Goal: Browse casually: Explore the website without a specific task or goal

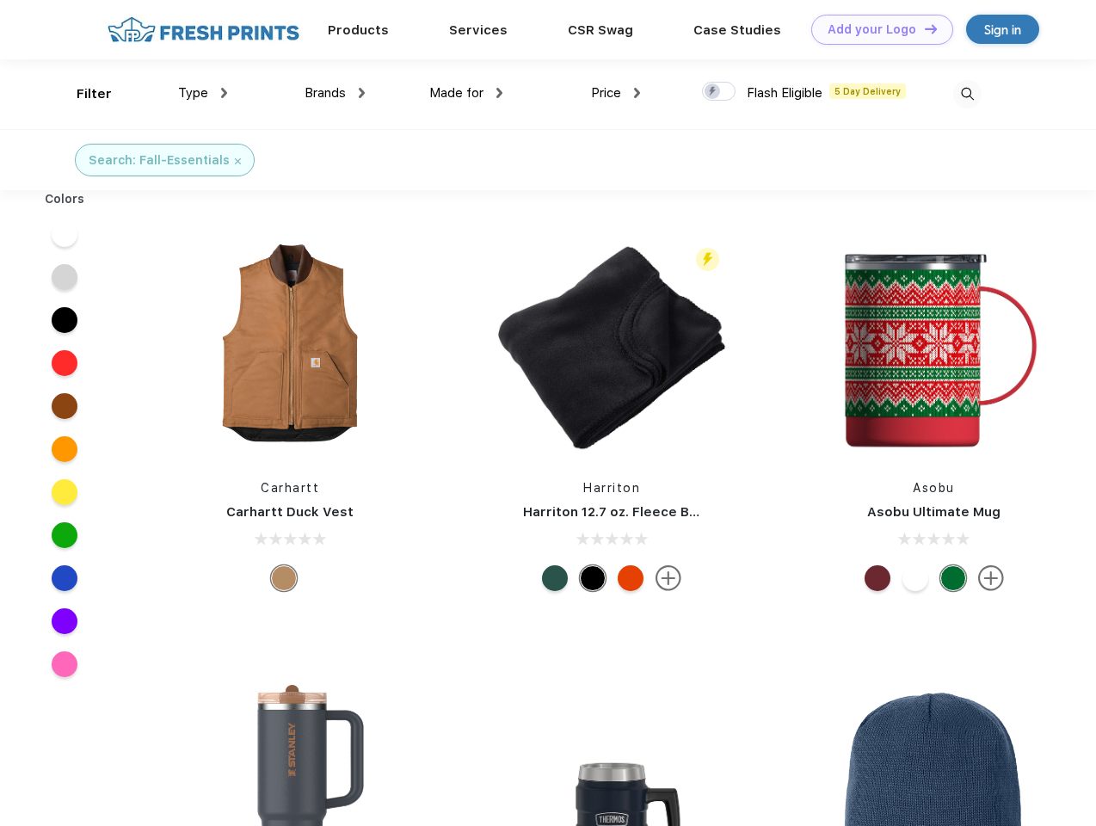
click at [876, 29] on link "Add your Logo Design Tool" at bounding box center [882, 30] width 142 height 30
click at [0, 0] on div "Design Tool" at bounding box center [0, 0] width 0 height 0
click at [923, 28] on link "Add your Logo Design Tool" at bounding box center [882, 30] width 142 height 30
click at [83, 94] on div "Filter" at bounding box center [94, 94] width 35 height 20
click at [203, 93] on span "Type" at bounding box center [193, 92] width 30 height 15
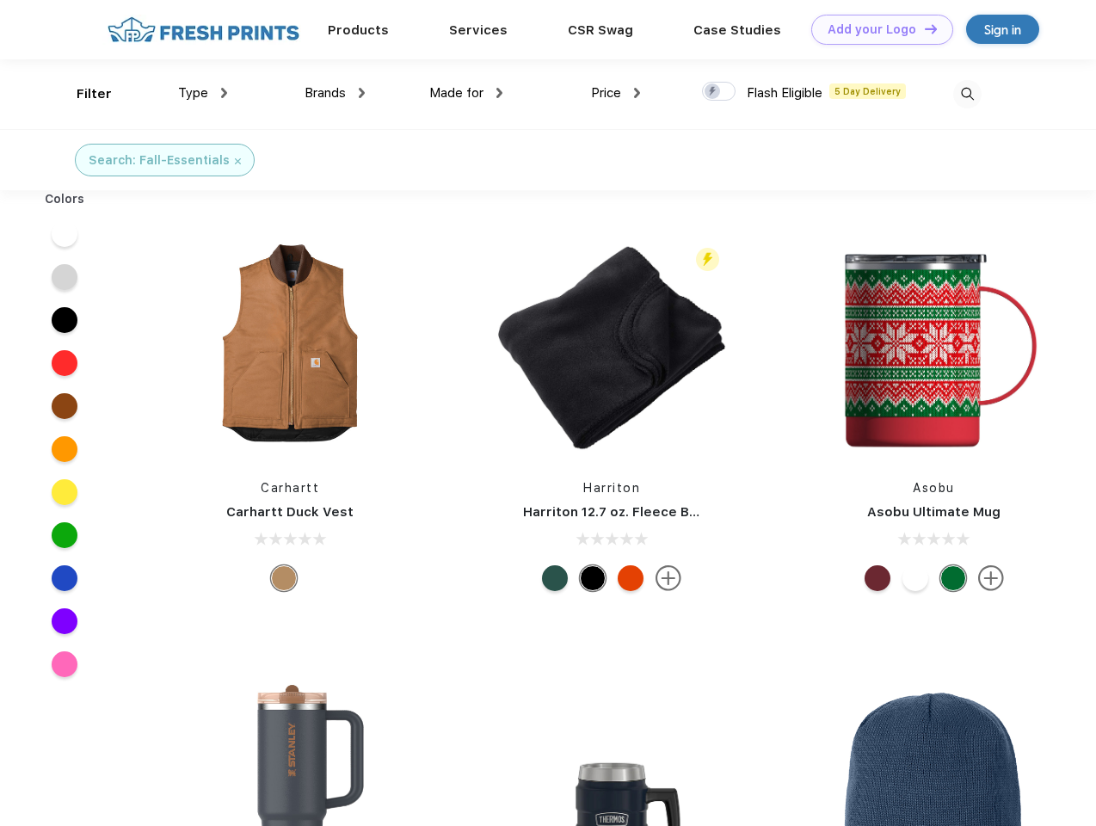
click at [335, 93] on span "Brands" at bounding box center [324, 92] width 41 height 15
click at [466, 93] on span "Made for" at bounding box center [456, 92] width 54 height 15
click at [616, 93] on span "Price" at bounding box center [606, 92] width 30 height 15
click at [719, 92] on div at bounding box center [719, 91] width 34 height 19
click at [713, 92] on input "checkbox" at bounding box center [707, 86] width 11 height 11
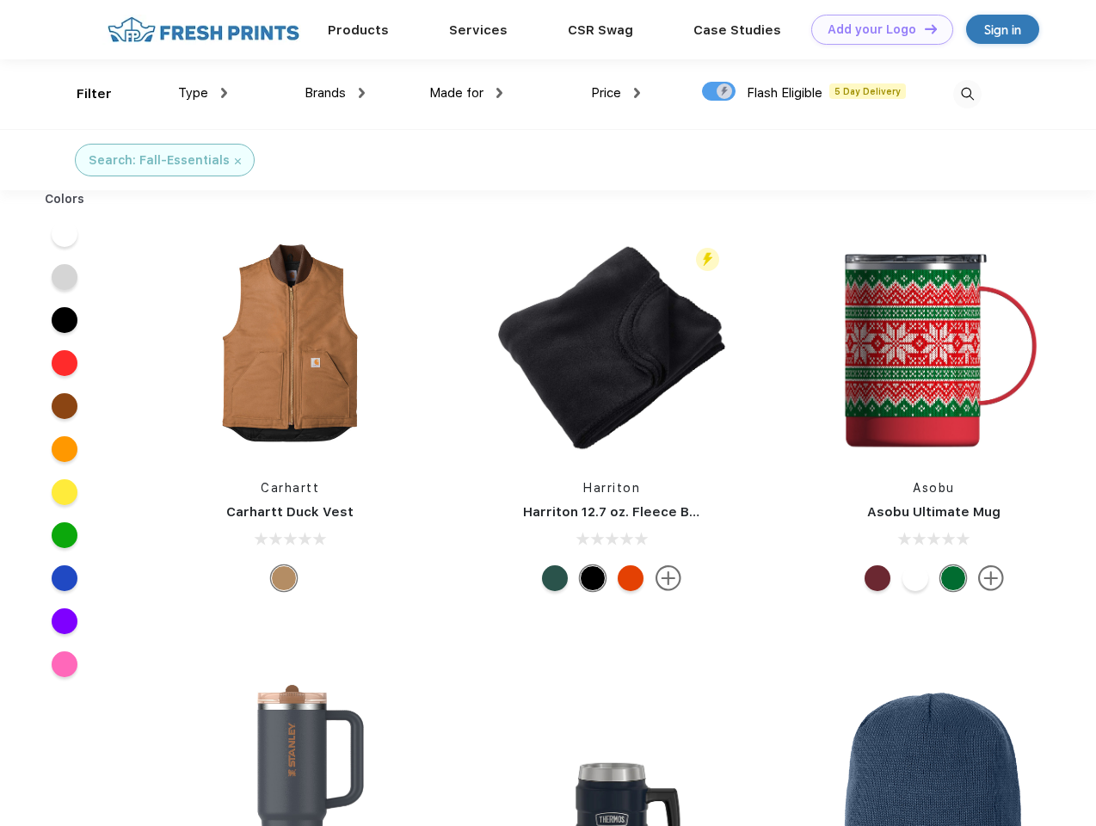
click at [967, 94] on img at bounding box center [967, 94] width 28 height 28
